Goal: Ask a question

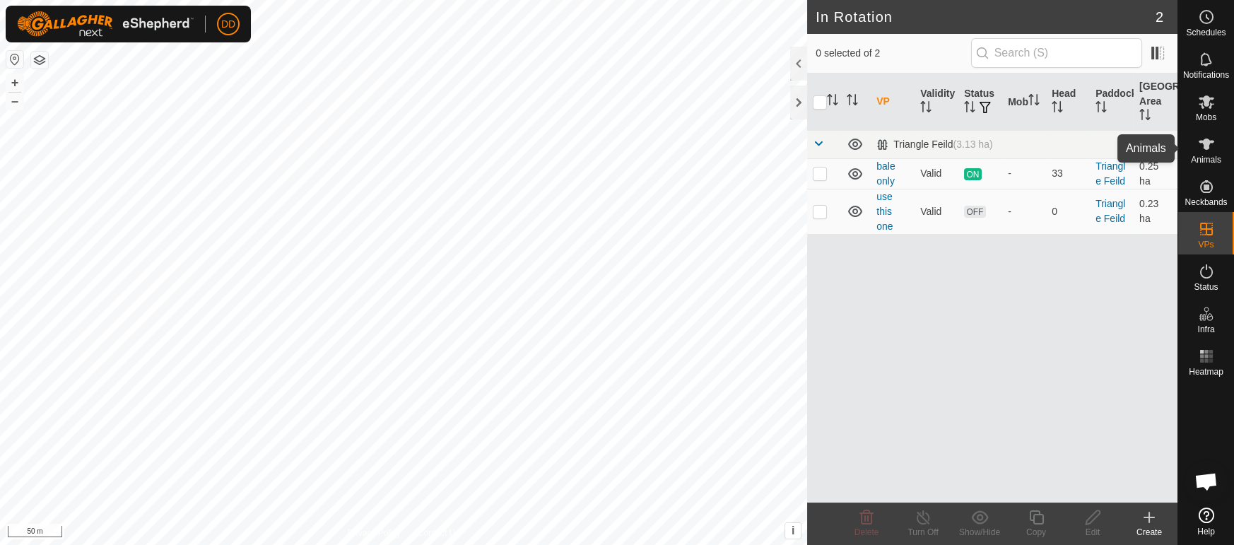
scroll to position [458, 0]
click at [1206, 162] on span "Animals" at bounding box center [1206, 159] width 30 height 8
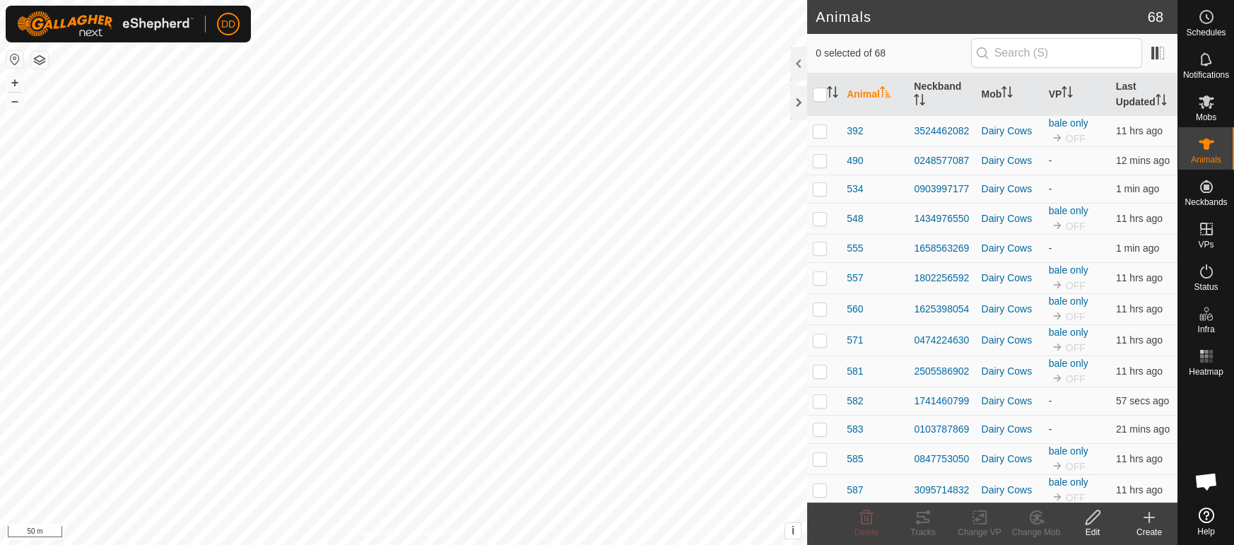
click at [1119, 94] on th "Last Updated" at bounding box center [1143, 94] width 67 height 42
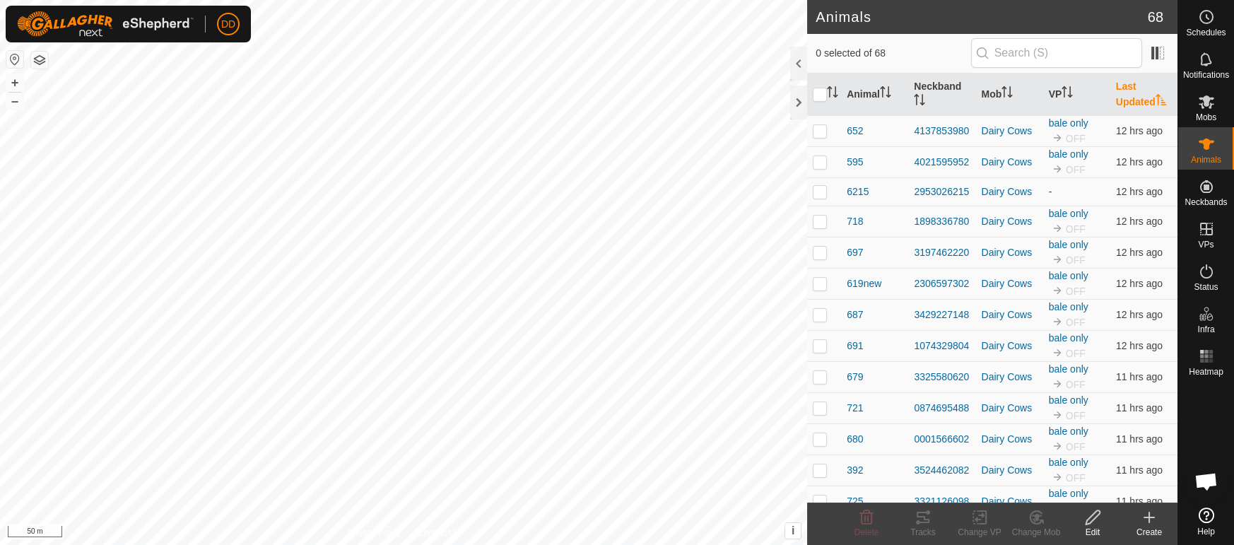
click at [1119, 94] on th "Last Updated" at bounding box center [1143, 94] width 67 height 42
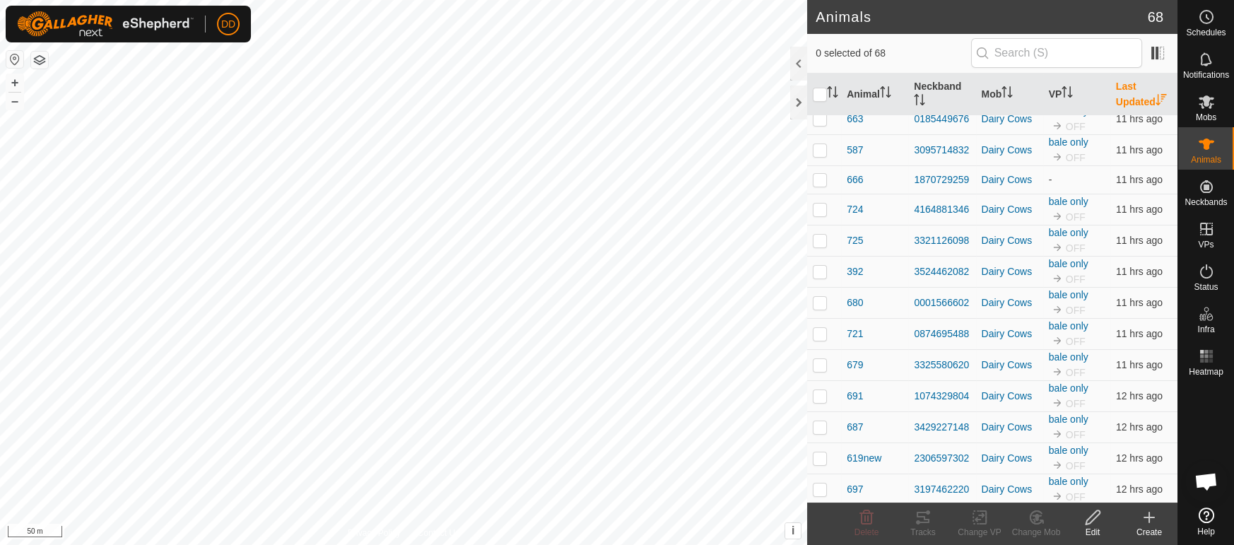
scroll to position [1637, 0]
click at [1208, 518] on icon at bounding box center [1207, 515] width 16 height 16
click at [1212, 481] on span "Open chat" at bounding box center [1205, 483] width 23 height 20
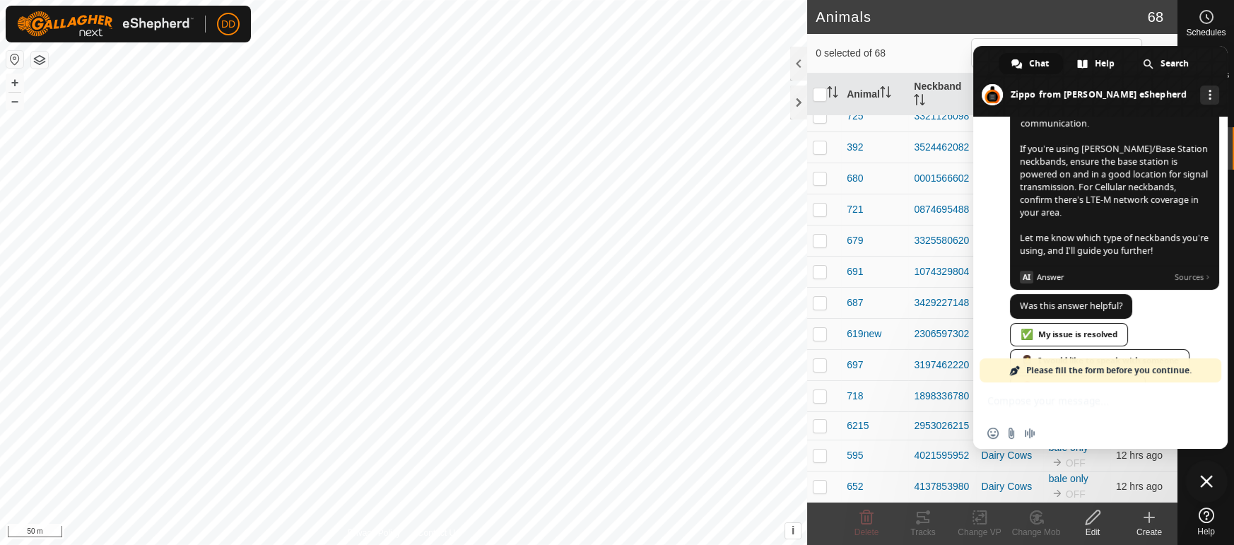
scroll to position [504, 0]
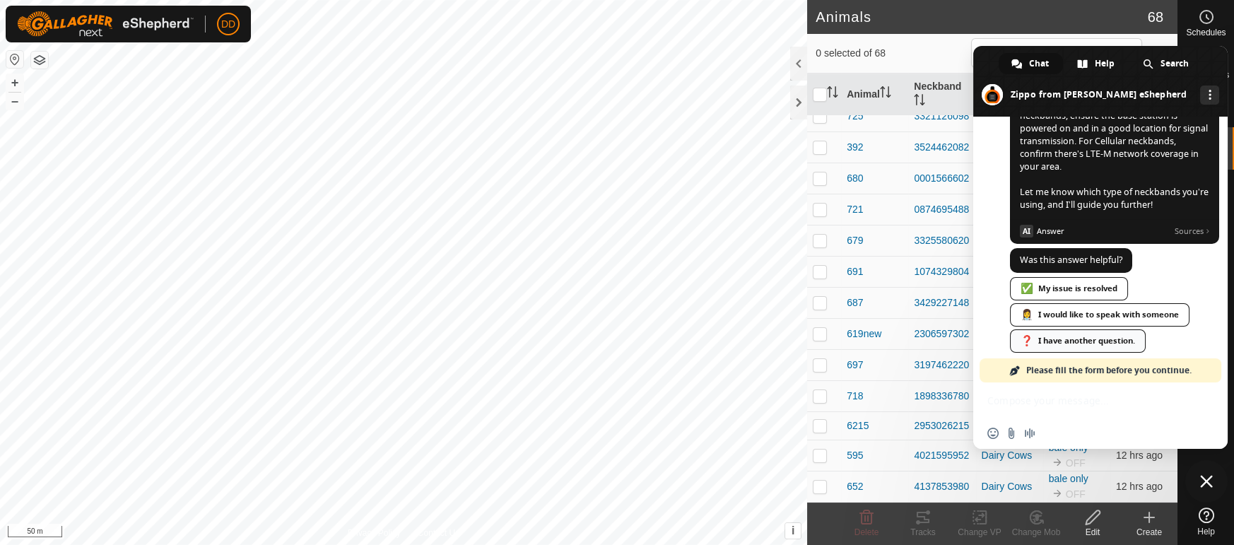
click at [1061, 330] on div "❓ I have another question." at bounding box center [1078, 340] width 136 height 23
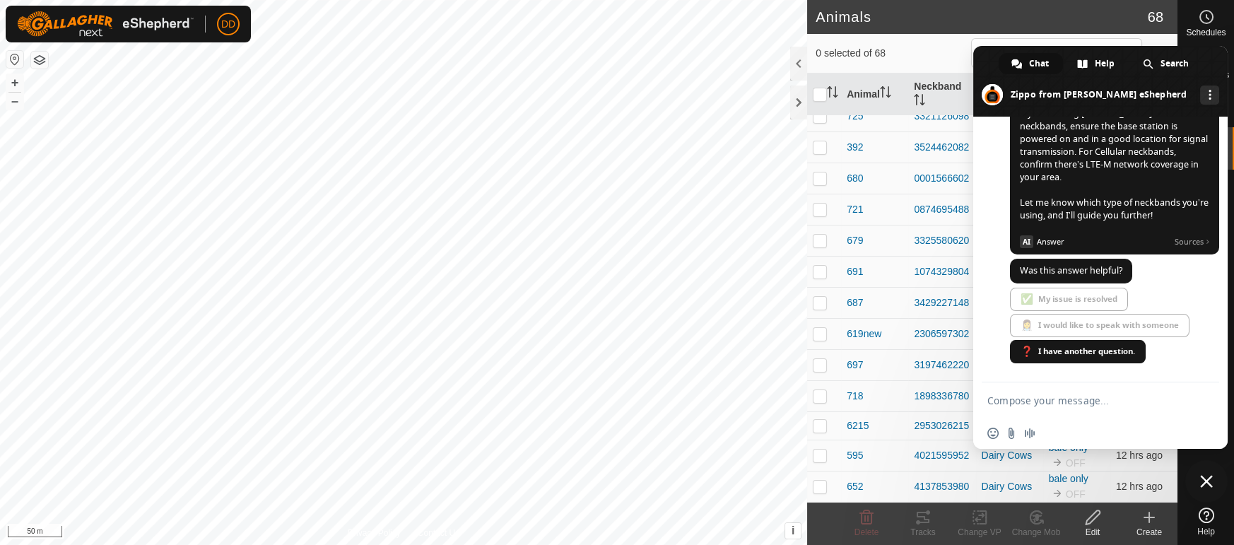
scroll to position [480, 0]
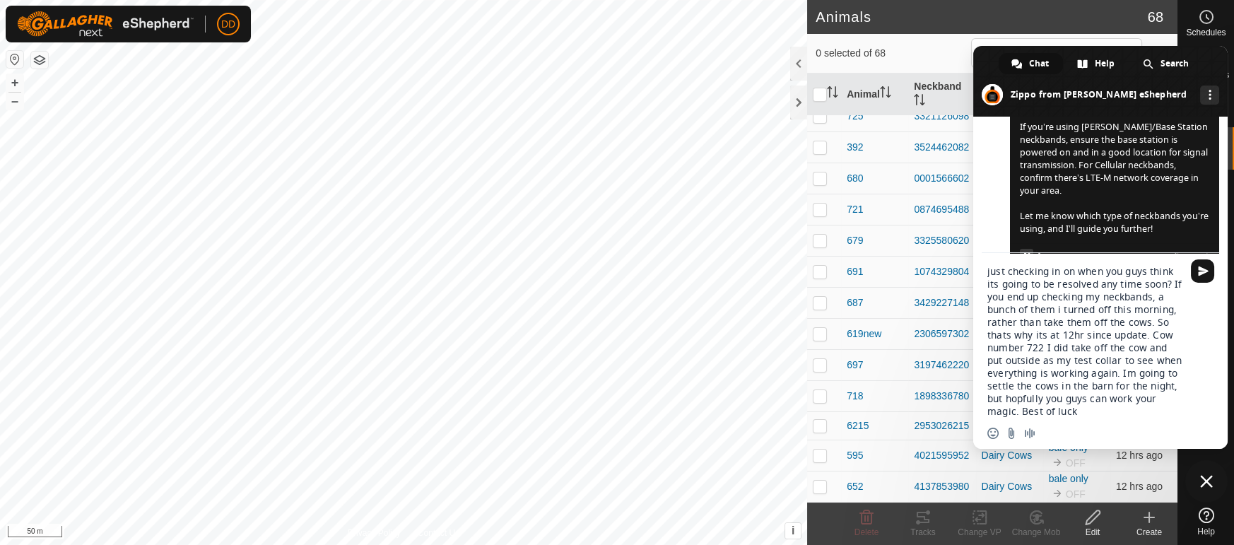
type textarea "just checking in on when you guys think its going to be resolved any time soon?…"
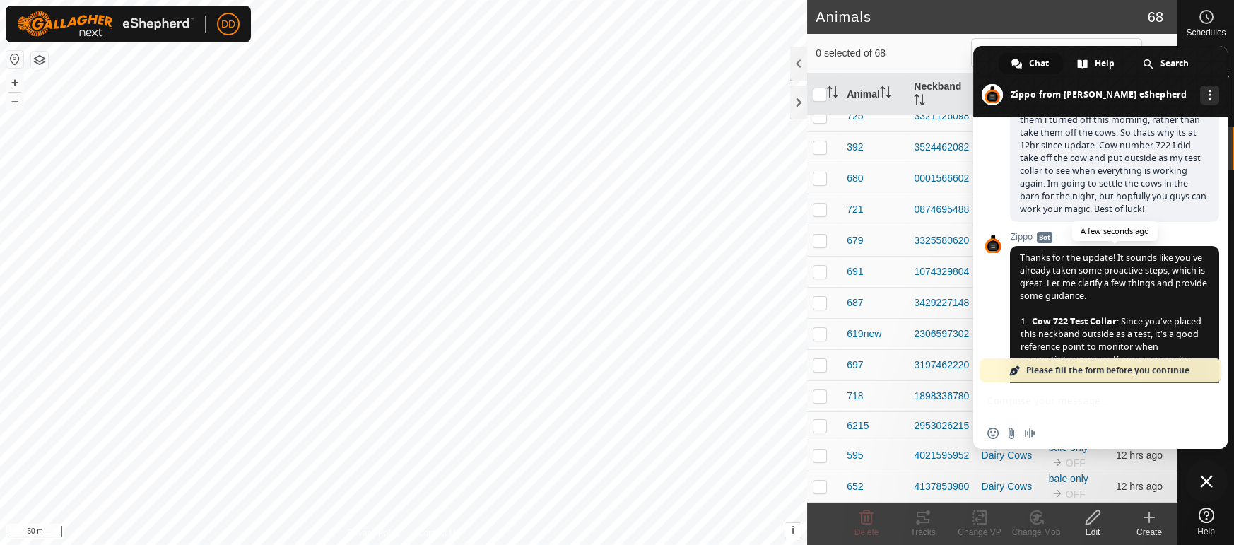
scroll to position [828, 0]
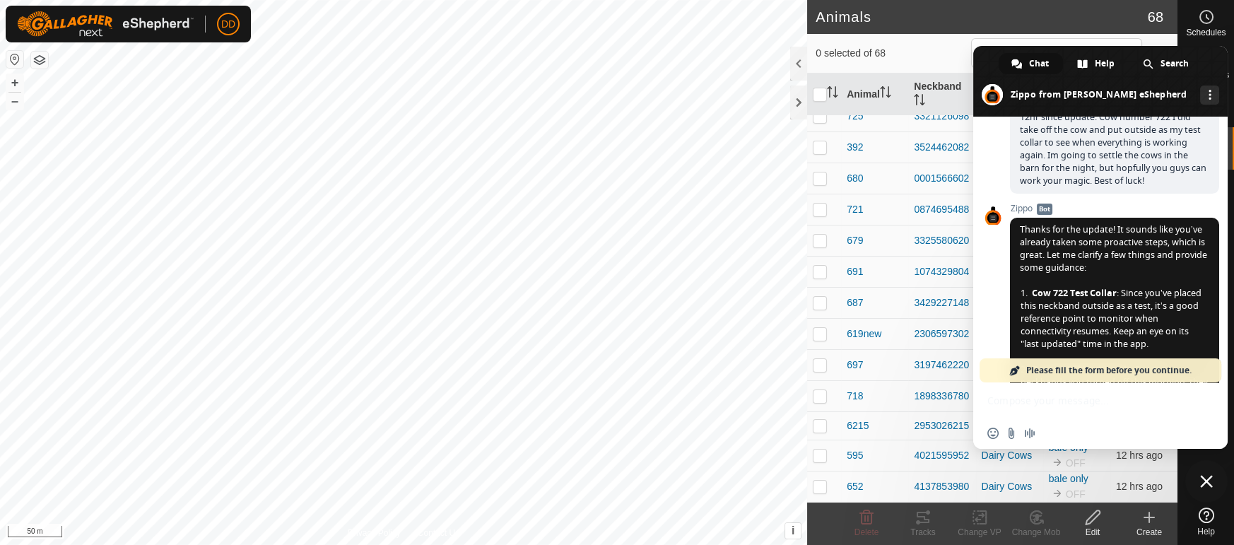
click at [1208, 485] on span "Close chat" at bounding box center [1206, 481] width 13 height 13
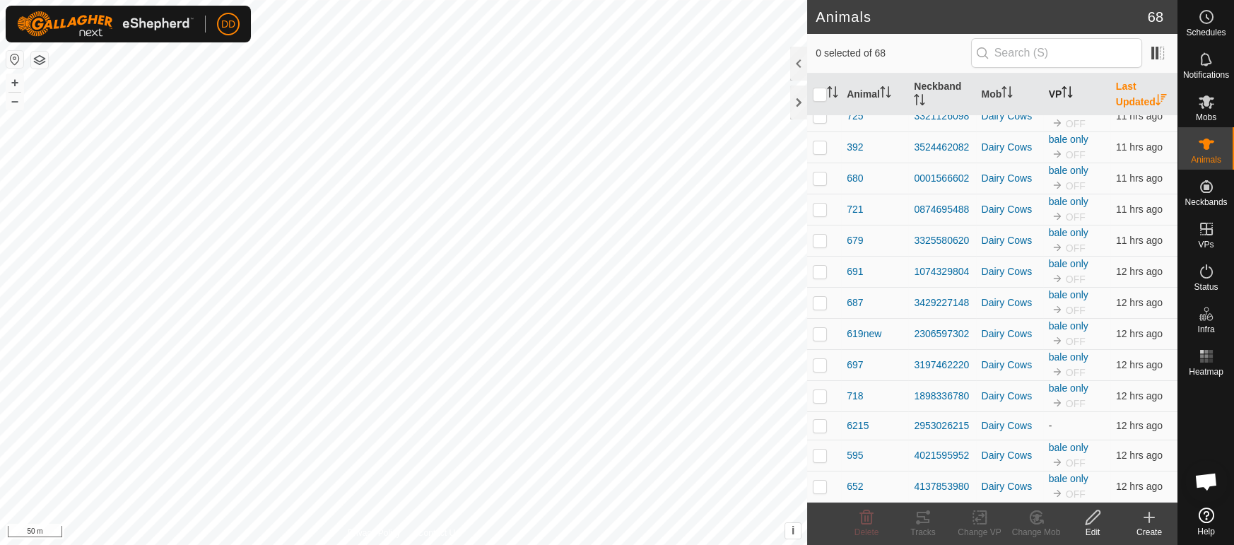
click at [1064, 102] on th "VP" at bounding box center [1076, 94] width 67 height 42
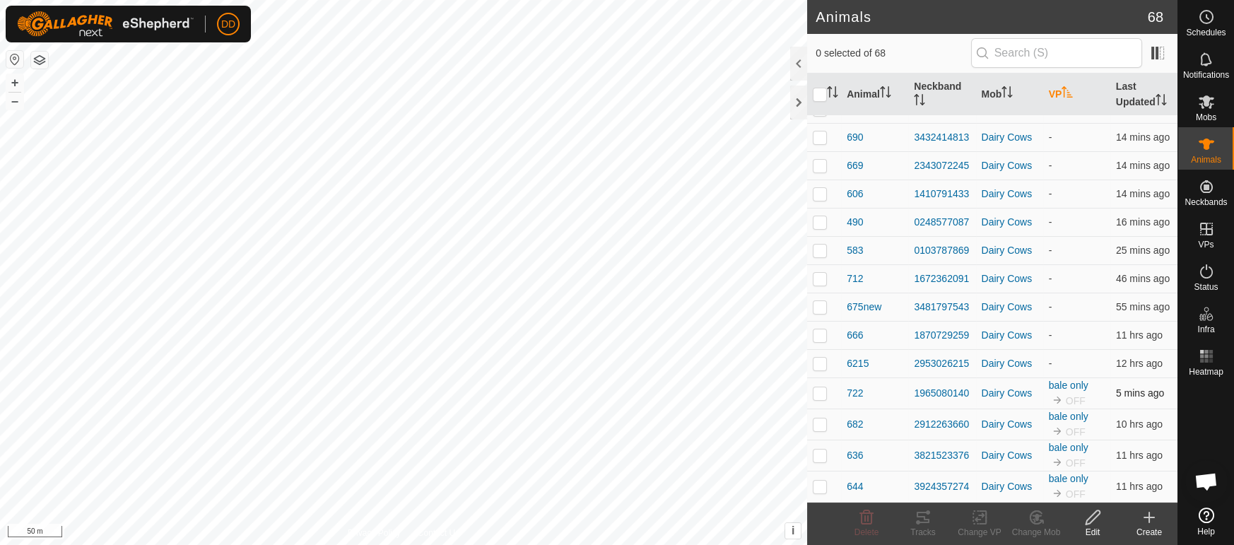
scroll to position [724, 0]
